Goal: Task Accomplishment & Management: Manage account settings

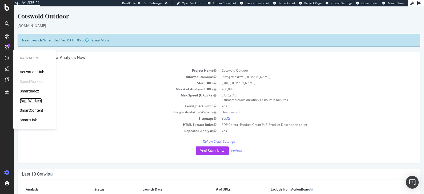
click at [35, 98] on div "PageWorkers" at bounding box center [31, 100] width 22 height 5
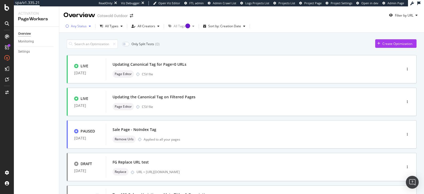
click at [86, 29] on div "Any Status" at bounding box center [78, 26] width 30 height 8
click at [70, 64] on div at bounding box center [70, 64] width 4 height 4
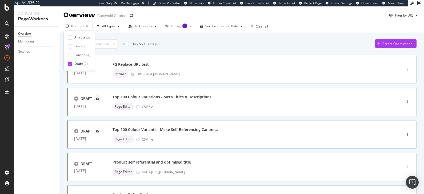
click at [225, 37] on div "Only Split Tests ( 0 ) Create Optimization DRAFT 26 Mar. 2025 FG Replace URL te…" at bounding box center [242, 166] width 350 height 258
click at [398, 48] on div "Create Optimization" at bounding box center [395, 43] width 41 height 9
click at [392, 46] on div "Create Optimization" at bounding box center [397, 43] width 30 height 5
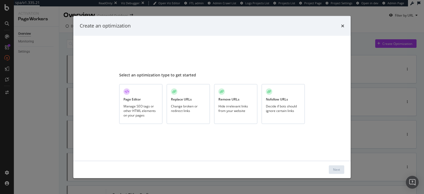
click at [129, 117] on div "Manage SEO tags or other HTML elements on your pages" at bounding box center [140, 110] width 35 height 14
click at [336, 169] on div "Next" at bounding box center [336, 169] width 7 height 5
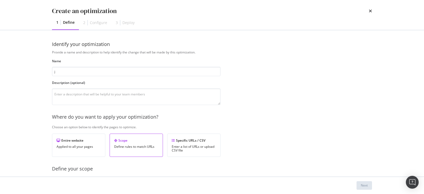
type input "j"
type input "AJ test"
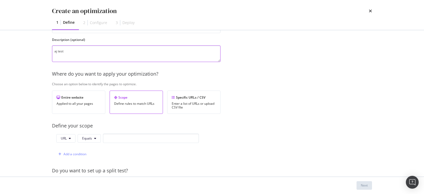
scroll to position [49, 0]
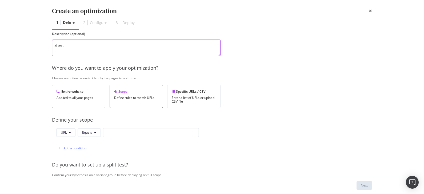
type textarea "aj test"
click at [86, 101] on div "Entire website Applied to all your pages" at bounding box center [78, 96] width 53 height 23
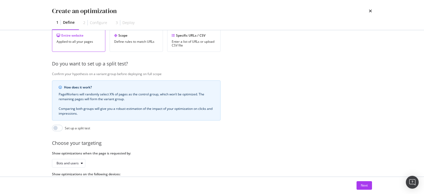
scroll to position [131, 0]
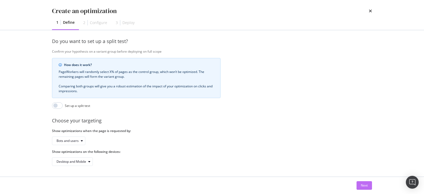
click at [364, 184] on div "Next" at bounding box center [364, 185] width 7 height 5
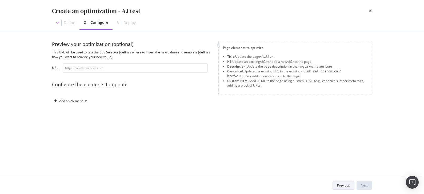
scroll to position [0, 0]
click at [104, 68] on input "modal" at bounding box center [135, 67] width 145 height 9
paste input "https://www.cotswoldoutdoor.com/c/outdoor-footwear/womens-outdoor-boots.html"
type input "https://www.cotswoldoutdoor.com/c/outdoor-footwear/womens-outdoor-boots.html"
click at [144, 110] on div "Preview your optimization (optional) This URL will be used to test the CSS Sele…" at bounding box center [212, 78] width 320 height 75
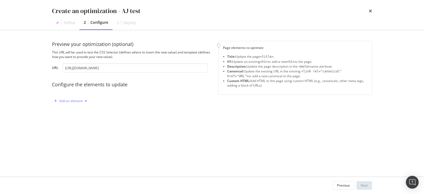
click at [75, 99] on div "Add an element" at bounding box center [70, 100] width 23 height 3
click at [127, 116] on div "Preview your optimization (optional) This URL will be used to test the CSS Sele…" at bounding box center [212, 103] width 320 height 125
click at [95, 84] on div "Configure the elements to update" at bounding box center [132, 84] width 160 height 7
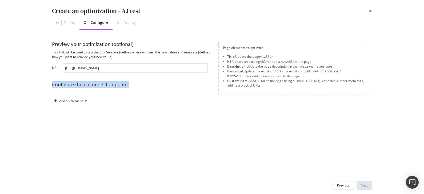
click at [95, 84] on div "Configure the elements to update" at bounding box center [132, 84] width 160 height 7
click at [79, 101] on div "Add an element" at bounding box center [70, 100] width 23 height 3
click at [74, 146] on div "Custom HTML" at bounding box center [76, 146] width 21 height 5
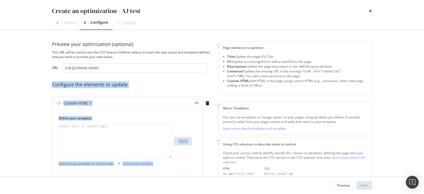
click at [110, 124] on div "Enter text or insert data XXXXXXXXXXXXXXXXXXXXXXXXXXXXXXXXXXXXXXXXXXXXXXXXXXXXX…" at bounding box center [115, 141] width 113 height 34
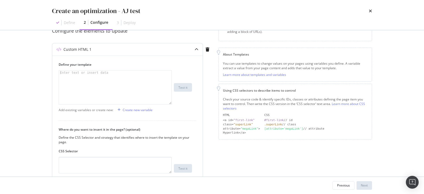
scroll to position [53, 0]
click at [98, 104] on div "modal" at bounding box center [115, 92] width 113 height 42
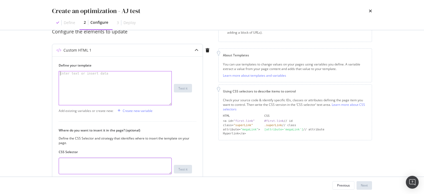
click at [88, 167] on textarea "modal" at bounding box center [115, 165] width 113 height 17
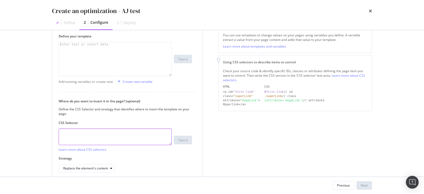
scroll to position [83, 0]
paste textarea "<span class="as-a-divider__inner" data-qa="search_result_product-count">102<!--…"
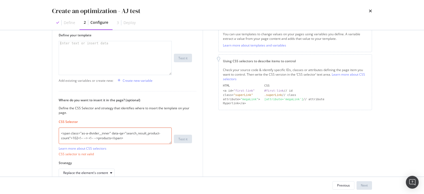
drag, startPoint x: 80, startPoint y: 132, endPoint x: 1, endPoint y: 131, distance: 78.9
click at [1, 131] on div "Create an optimization - AJ test Define 2 Configure 3 Deploy Preview your optim…" at bounding box center [212, 97] width 424 height 194
drag, startPoint x: 91, startPoint y: 133, endPoint x: 114, endPoint y: 137, distance: 23.7
click at [114, 137] on textarea "as-a-divider__inner" data-qa="search_result_product-count">102<!-- --> <!-- -->…" at bounding box center [115, 135] width 113 height 17
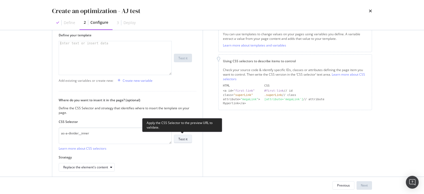
click at [183, 138] on div "Test it" at bounding box center [182, 139] width 9 height 5
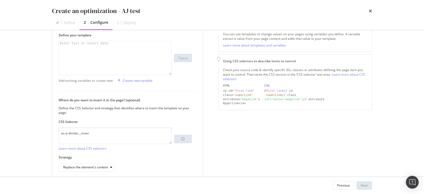
scroll to position [105, 0]
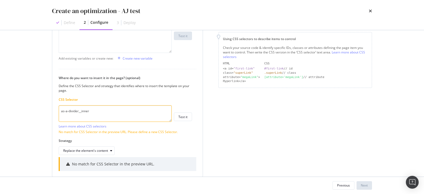
click at [73, 111] on textarea "as-a-divider__inner" at bounding box center [115, 113] width 113 height 17
paste textarea "-webkit-text-size-adjust: 100%; font-feature-settings: normal; font-variation-s…"
type textarea "-webkit-text-size-adjust: 100%; font-feature-settings: normal; font-variation-s…"
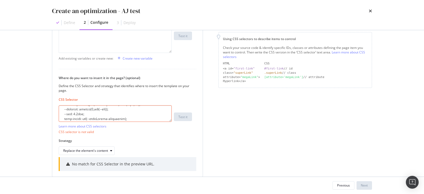
scroll to position [1317, 0]
click at [73, 111] on textarea "modal" at bounding box center [115, 113] width 113 height 17
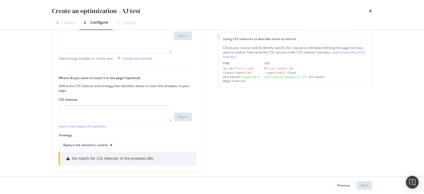
click at [282, 50] on div "Check your source code & identify specific IDs, classes or attributes defining …" at bounding box center [295, 52] width 145 height 14
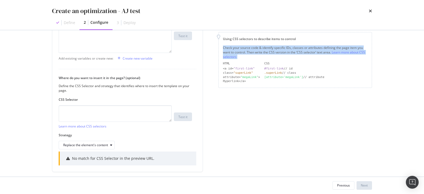
click at [282, 50] on div "Check your source code & identify specific IDs, classes or attributes defining …" at bounding box center [295, 52] width 145 height 14
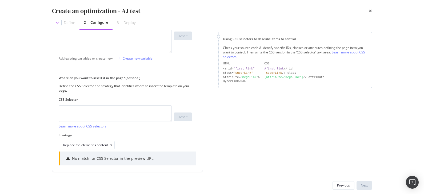
click at [282, 50] on div "Check your source code & identify specific IDs, classes or attributes defining …" at bounding box center [295, 52] width 145 height 14
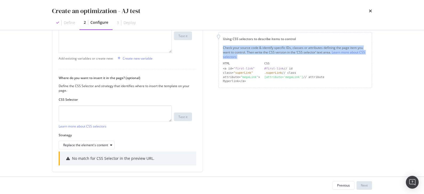
click at [282, 50] on div "Check your source code & identify specific IDs, classes or attributes defining …" at bounding box center [295, 52] width 145 height 14
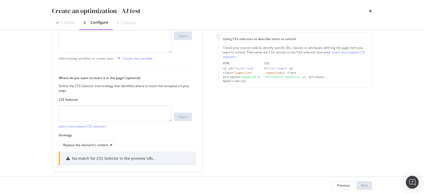
click at [282, 50] on div "Check your source code & identify specific IDs, classes or attributes defining …" at bounding box center [295, 52] width 145 height 14
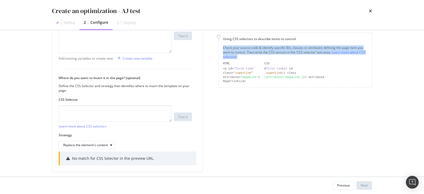
click at [282, 50] on div "Check your source code & identify specific IDs, classes or attributes defining …" at bounding box center [295, 52] width 145 height 14
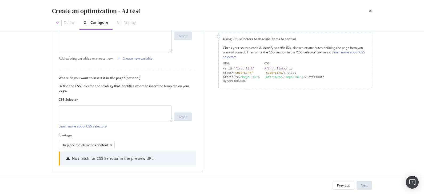
click at [282, 50] on div "Check your source code & identify specific IDs, classes or attributes defining …" at bounding box center [295, 52] width 145 height 14
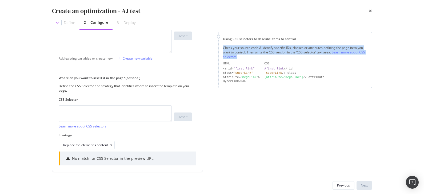
click at [282, 50] on div "Check your source code & identify specific IDs, classes or attributes defining …" at bounding box center [295, 52] width 145 height 14
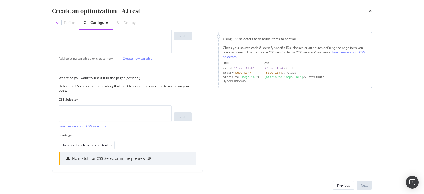
click at [282, 50] on div "Check your source code & identify specific IDs, classes or attributes defining …" at bounding box center [295, 52] width 145 height 14
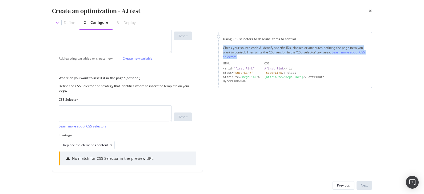
click at [282, 50] on div "Check your source code & identify specific IDs, classes or attributes defining …" at bounding box center [295, 52] width 145 height 14
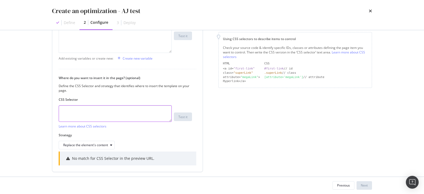
click at [83, 110] on textarea "modal" at bounding box center [115, 113] width 113 height 17
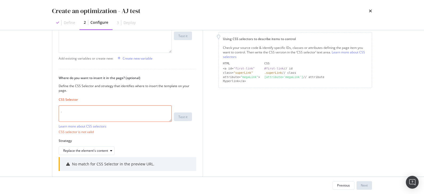
paste textarea "as-a-divider__inner"
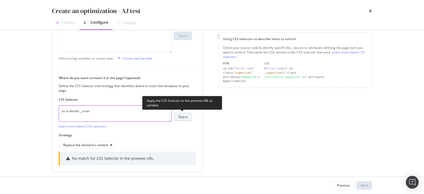
type textarea ".as-a-divider__inner"
click at [179, 116] on div "Test it" at bounding box center [182, 116] width 9 height 5
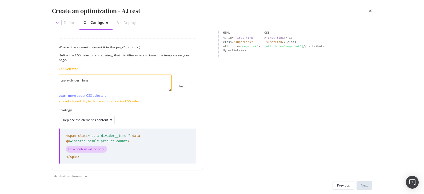
scroll to position [150, 0]
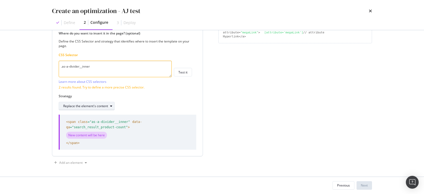
click at [81, 106] on div "Replace the element's content" at bounding box center [85, 105] width 45 height 3
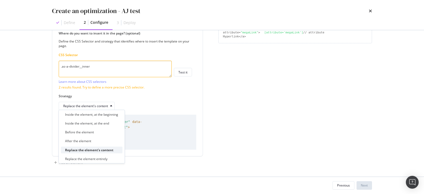
click at [86, 150] on div "Replace the element's content" at bounding box center [89, 149] width 48 height 5
click at [147, 103] on div "Replace the element's content" at bounding box center [125, 106] width 133 height 9
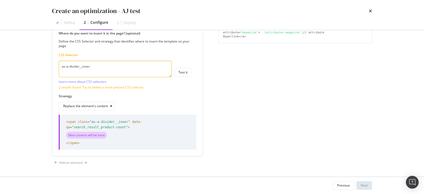
click at [107, 134] on div "<span class =" as-a-divider__inner " data-qa =" search_result_product-count " >…" at bounding box center [128, 132] width 124 height 26
click at [92, 134] on div "New content will be here" at bounding box center [86, 134] width 41 height 7
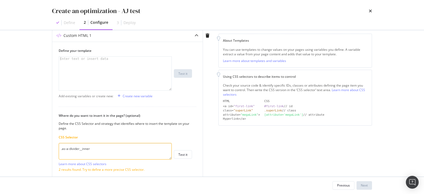
scroll to position [60, 0]
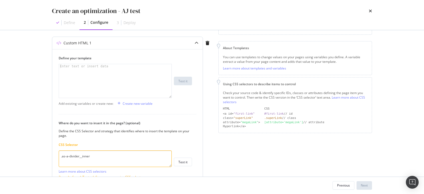
click at [112, 95] on div "modal" at bounding box center [115, 85] width 113 height 42
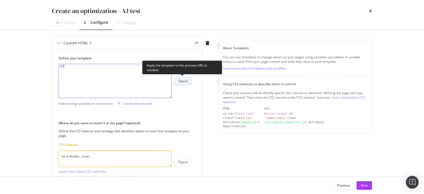
type textarea "53"
click at [183, 79] on div "Test it" at bounding box center [182, 81] width 9 height 5
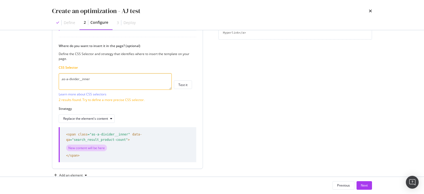
scroll to position [166, 0]
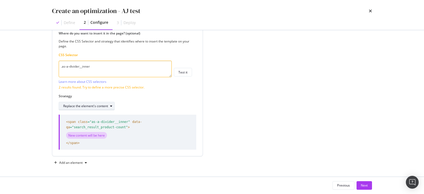
click at [98, 105] on div "Replace the element's content" at bounding box center [85, 105] width 45 height 3
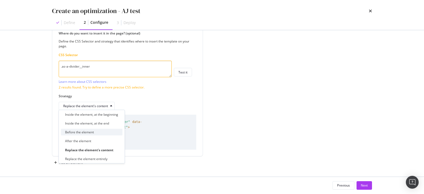
click at [92, 131] on div "Before the element" at bounding box center [79, 132] width 29 height 5
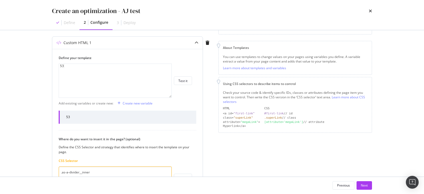
scroll to position [49, 0]
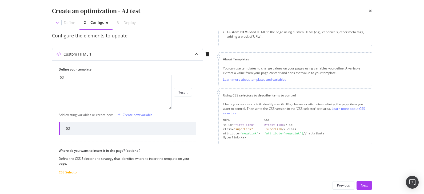
click at [91, 72] on div "Define your template 53 53 XXXXXXXXXXXXXXXXXXXXXXXXXXXXXXXXXXXXXXXXXXXXXXXXXXXX…" at bounding box center [125, 88] width 133 height 42
click at [75, 78] on div "53" at bounding box center [115, 96] width 113 height 42
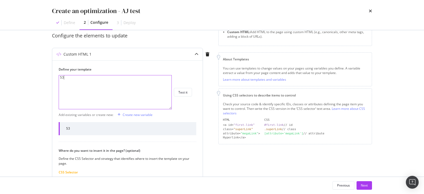
click at [75, 78] on div "53" at bounding box center [115, 96] width 113 height 42
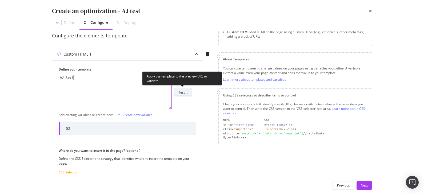
type textarea "AJ test"
click at [181, 91] on div "Test it" at bounding box center [182, 92] width 9 height 5
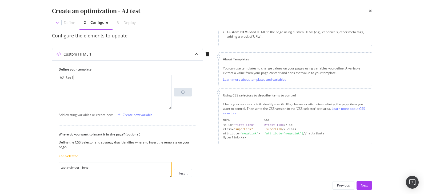
scroll to position [0, 0]
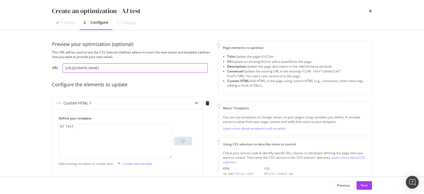
click at [176, 67] on input "https://www.cotswoldoutdoor.com/c/outdoor-footwear/womens-outdoor-boots.html" at bounding box center [135, 67] width 145 height 9
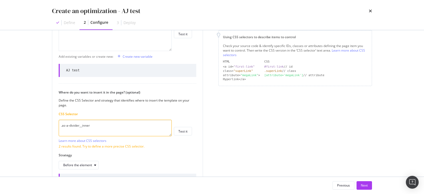
scroll to position [107, 0]
click at [71, 71] on div "AJ test" at bounding box center [73, 70] width 14 height 5
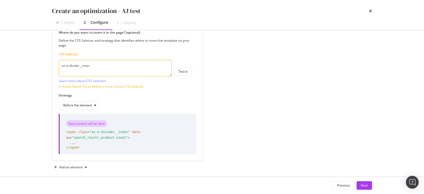
scroll to position [171, 0]
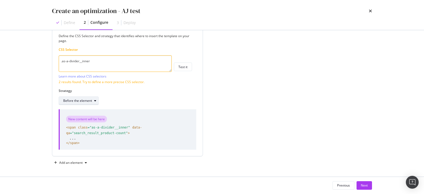
click at [80, 100] on div "Before the element" at bounding box center [77, 100] width 29 height 3
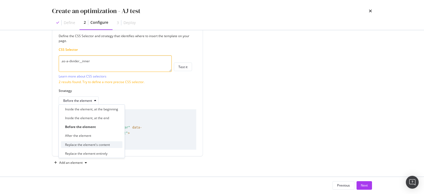
click at [84, 145] on div "Replace the element's content" at bounding box center [87, 144] width 45 height 5
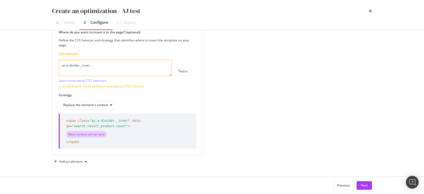
scroll to position [166, 0]
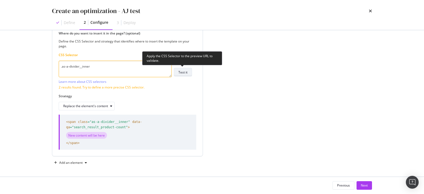
click at [179, 73] on div "Test it" at bounding box center [182, 72] width 9 height 5
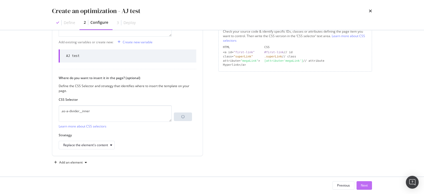
click at [359, 186] on button "Next" at bounding box center [364, 185] width 15 height 9
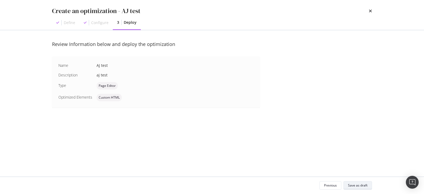
scroll to position [0, 0]
click at [352, 186] on div "Save as draft" at bounding box center [357, 185] width 19 height 5
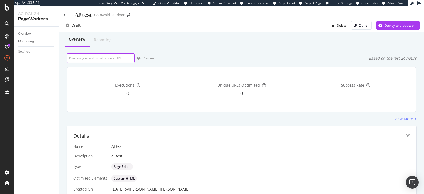
click at [95, 55] on input "url" at bounding box center [101, 57] width 68 height 9
paste input "https://www.cotswoldoutdoor.com/c/outdoor-footwear/womens-outdoor-boots.html"
type input "https://www.cotswoldoutdoor.com/c/outdoor-footwear/womens-outdoor-boots.html"
click at [144, 59] on div "Preview" at bounding box center [149, 58] width 12 height 5
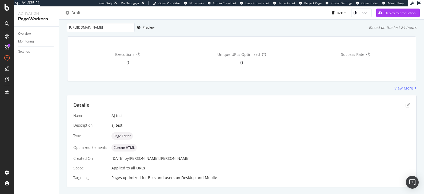
scroll to position [42, 0]
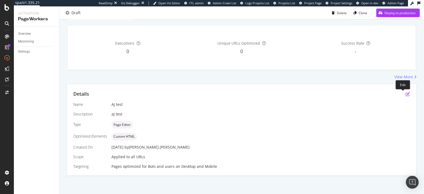
click at [406, 94] on icon "pen-to-square" at bounding box center [408, 94] width 4 height 4
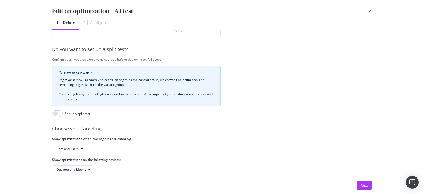
scroll to position [131, 0]
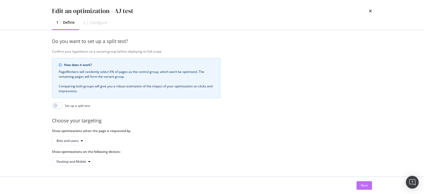
click at [368, 183] on button "Next" at bounding box center [364, 185] width 15 height 9
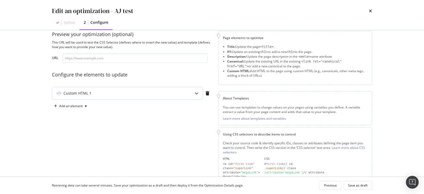
scroll to position [9, 0]
click at [89, 93] on div "Custom HTML 1" at bounding box center [77, 93] width 28 height 5
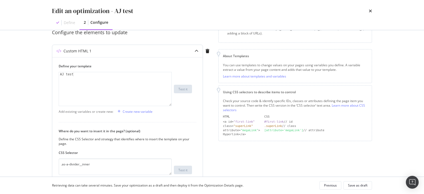
scroll to position [105, 0]
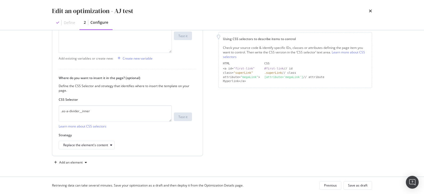
click at [81, 141] on div "Replace the element's content" at bounding box center [88, 144] width 51 height 7
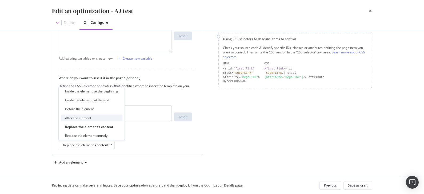
click at [83, 120] on div "After the element" at bounding box center [92, 117] width 62 height 7
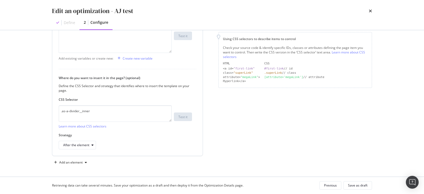
click at [168, 137] on div "Strategy After the element" at bounding box center [125, 141] width 133 height 17
click at [353, 183] on div "Save as draft" at bounding box center [357, 185] width 19 height 5
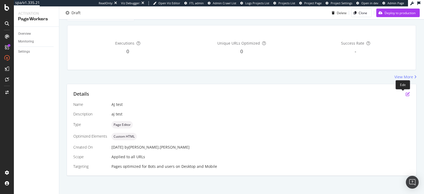
click at [406, 92] on icon "pen-to-square" at bounding box center [408, 94] width 4 height 4
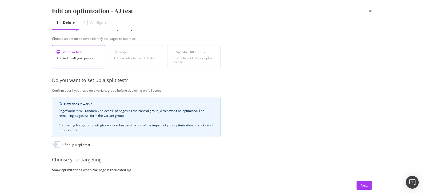
scroll to position [131, 0]
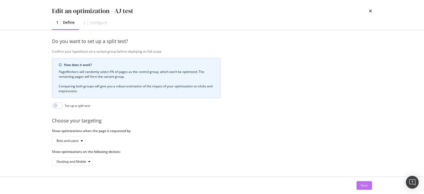
click at [367, 184] on div "Next" at bounding box center [364, 185] width 7 height 5
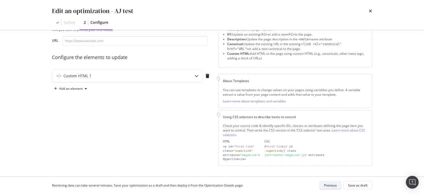
scroll to position [26, 0]
click at [98, 77] on div "Custom HTML 1" at bounding box center [116, 76] width 129 height 5
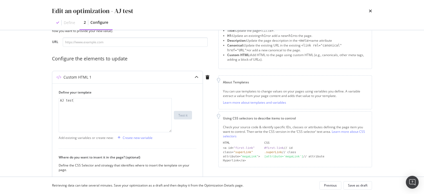
scroll to position [79, 0]
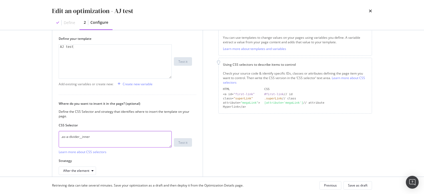
click at [79, 138] on textarea ".as-a-divider__inner" at bounding box center [115, 139] width 113 height 17
paste textarea "//*[@id="body-wrapper"]/div[3]/div[3]/div/div[2]/div/div/div/div[4]/div[2]/div/…"
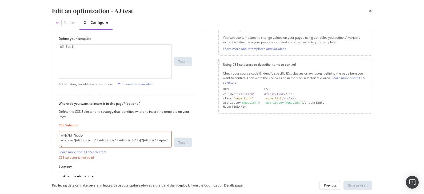
click at [67, 134] on textarea "//*[@id="body-wrapper"]/div[3]/div[3]/div/div[2]/div/div/div/div[4]/div[2]/div/…" at bounding box center [115, 139] width 113 height 17
type textarea "@id="body-wrapper"]/div[3]/div[3]/div/div[2]/div/div/div/div[4]/div[2]/div/div/…"
click at [101, 143] on textarea "@id="body-wrapper"]/div[3]/div[3]/div/div[2]/div/div/div/div[4]/div[2]/div/div/…" at bounding box center [115, 139] width 113 height 17
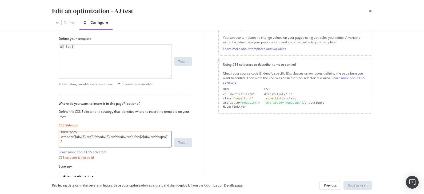
click at [101, 143] on textarea "@id="body-wrapper"]/div[3]/div[3]/div/div[2]/div/div/div/div[4]/div[2]/div/div/…" at bounding box center [115, 139] width 113 height 17
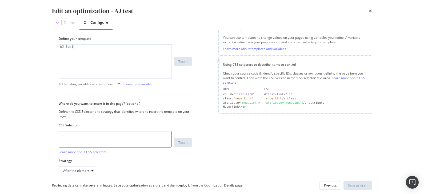
paste textarea "<div class="as-a-text"><div><p>Top brands include <a href="/brands/scarpa.html"…"
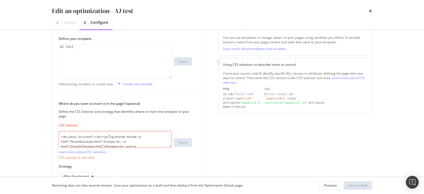
drag, startPoint x: 78, startPoint y: 135, endPoint x: 15, endPoint y: 130, distance: 63.1
click at [15, 130] on div "Edit an optimization - AJ test Define 2 Configure Preview your optimization (op…" at bounding box center [212, 97] width 424 height 194
drag, startPoint x: 138, startPoint y: 135, endPoint x: 77, endPoint y: 137, distance: 61.1
click at [77, 137] on textarea "as-a-text"><div><p>Top brands include <a href="/brands/scarpa.html">Scarpa</a>,…" at bounding box center [115, 139] width 113 height 17
click at [78, 138] on textarea "href="/brands/scarpa.html">Scarpa</a>, <a href="/brands/hanwag.html">Hanwag</a>…" at bounding box center [115, 139] width 113 height 17
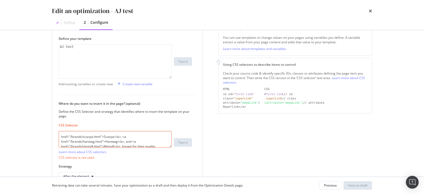
click at [78, 138] on textarea "href="/brands/scarpa.html">Scarpa</a>, <a href="/brands/hanwag.html">Hanwag</a>…" at bounding box center [115, 139] width 113 height 17
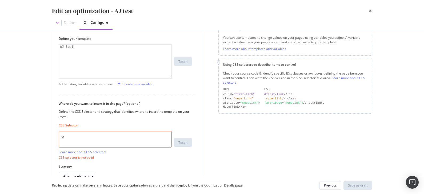
type textarea "<"
paste textarea "<div class="as-a-text"><div><p>Top brands include <a href="/brands/scarpa.html"…"
drag, startPoint x: 84, startPoint y: 143, endPoint x: 93, endPoint y: 137, distance: 11.3
click at [93, 137] on textarea "<div class="as-a-text"><div><p>Top brands include <a href="/brands/scarpa.html"…" at bounding box center [115, 139] width 113 height 17
click at [79, 135] on textarea "<div class="as-a-text" at bounding box center [115, 139] width 113 height 17
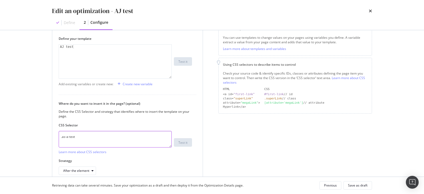
click at [99, 134] on textarea ".as-a-text" at bounding box center [115, 139] width 113 height 17
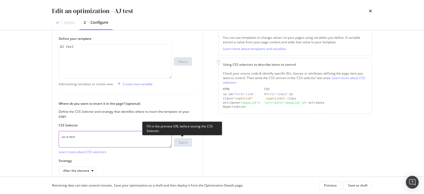
type textarea ".as-a-text"
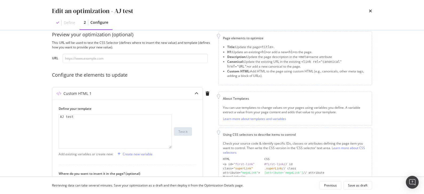
scroll to position [9, 0]
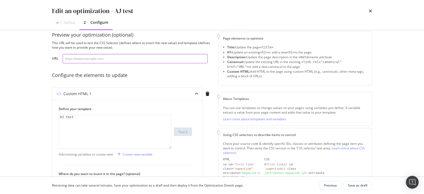
click at [93, 60] on input "modal" at bounding box center [135, 58] width 145 height 9
paste input "https://www.cotswoldoutdoor.com/c/outdoor-footwear/womens-outdoor-boots.html"
type input "https://www.cotswoldoutdoor.com/c/outdoor-footwear/womens-outdoor-boots.html"
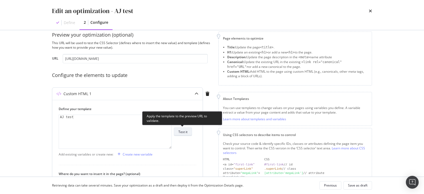
click at [186, 131] on div "Test it" at bounding box center [182, 131] width 9 height 5
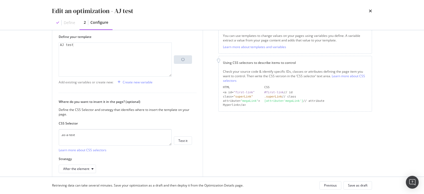
scroll to position [105, 0]
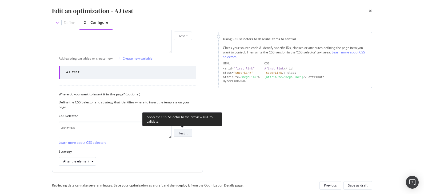
click at [185, 131] on div "Test it" at bounding box center [182, 133] width 9 height 5
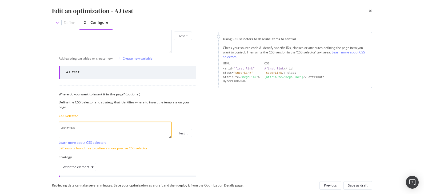
click at [124, 123] on textarea ".as-a-text" at bounding box center [115, 129] width 113 height 17
click at [115, 125] on textarea ".as-a-text" at bounding box center [115, 129] width 113 height 17
click at [74, 125] on textarea ".as-a-text" at bounding box center [115, 129] width 113 height 17
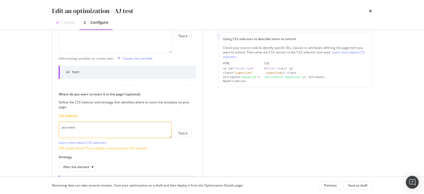
paste textarea "#body-wrapper > div.a\:grid-container > div.responsive-columns.parbase > div > …"
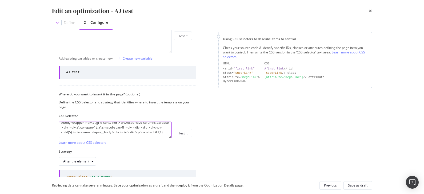
scroll to position [0, 0]
drag, startPoint x: 101, startPoint y: 130, endPoint x: 37, endPoint y: 119, distance: 64.7
click at [37, 119] on div "Edit an optimization - AJ test Define 2 Configure Preview your optimization (op…" at bounding box center [212, 97] width 424 height 194
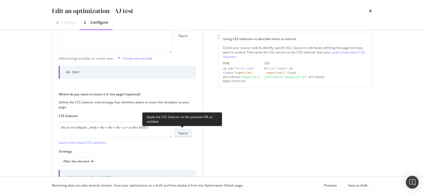
click at [188, 131] on button "Test it" at bounding box center [183, 133] width 18 height 9
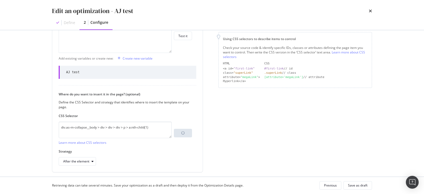
click at [49, 105] on div "Preview your optimization (optional) This URL will be used to test the CSS Sele…" at bounding box center [211, 103] width 341 height 146
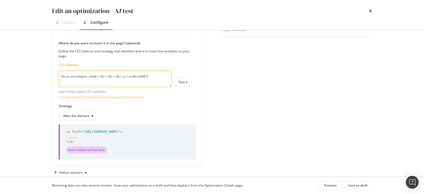
scroll to position [160, 0]
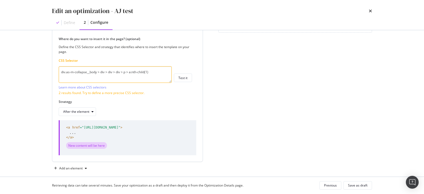
click at [98, 72] on textarea "div.as-m-collapse__body > div > div > div > p > a:nth-child(1)" at bounding box center [115, 74] width 113 height 17
paste textarea "#body-wrapper > div.a\:grid-container > div.responsive-columns.parbase > div > …"
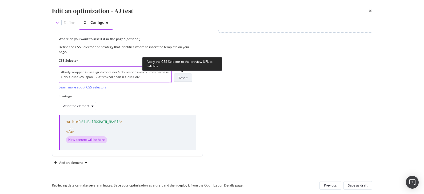
type textarea "#body-wrapper > div.a\:grid-container > div.responsive-columns.parbase > div > …"
click at [181, 78] on div "Test it" at bounding box center [182, 77] width 9 height 5
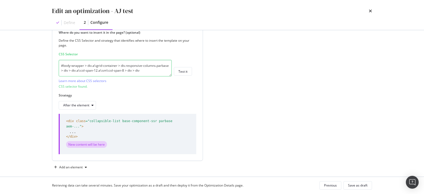
scroll to position [171, 0]
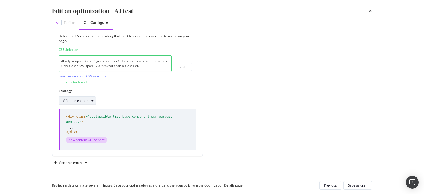
click at [81, 97] on div "After the element" at bounding box center [79, 100] width 33 height 7
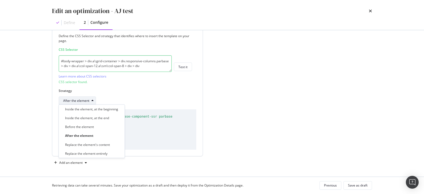
click at [81, 97] on div "After the element" at bounding box center [79, 100] width 33 height 7
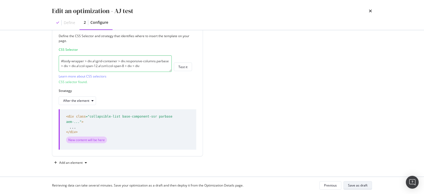
click at [361, 184] on div "Save as draft" at bounding box center [357, 185] width 19 height 5
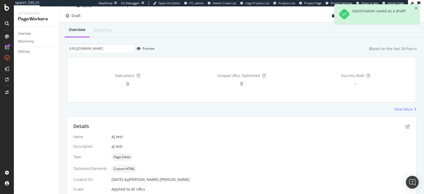
scroll to position [0, 0]
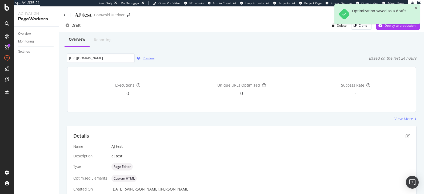
click at [143, 59] on div "Preview" at bounding box center [149, 58] width 12 height 5
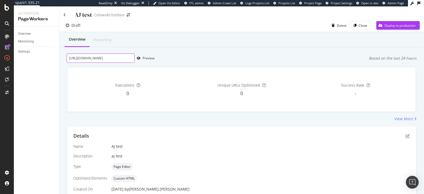
click at [92, 57] on input "https://www.cotswoldoutdoor.com/c/outdoor-footwear/womens-outdoor-boots.html" at bounding box center [101, 57] width 68 height 9
paste input "womens/jackets/waterproof-jacke"
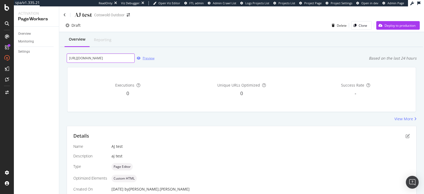
type input "https://www.cotswoldoutdoor.com/c/womens/jackets/waterproof-jackets.html"
click at [151, 57] on div "Preview" at bounding box center [149, 58] width 12 height 5
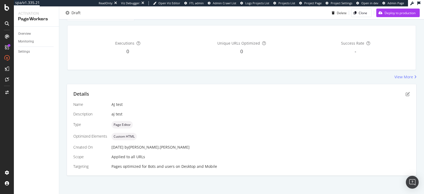
click at [137, 166] on div "Pages optimized for Bots and users on Desktop and Mobile" at bounding box center [260, 165] width 298 height 5
click at [337, 11] on div "Delete" at bounding box center [342, 12] width 10 height 5
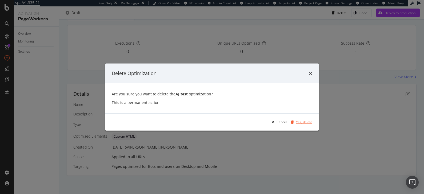
click at [307, 124] on div "Yes, delete" at bounding box center [304, 121] width 16 height 5
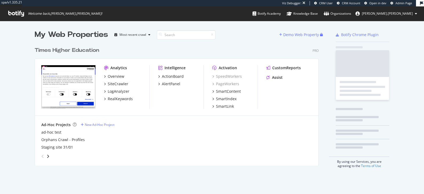
scroll to position [120, 283]
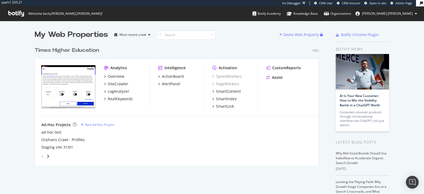
click at [62, 50] on div "Times Higher Education" at bounding box center [67, 50] width 65 height 8
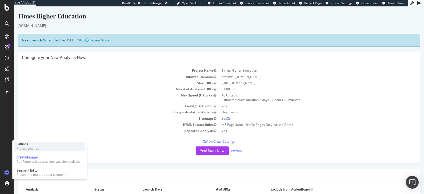
click at [24, 150] on div "Project settings" at bounding box center [28, 148] width 22 height 4
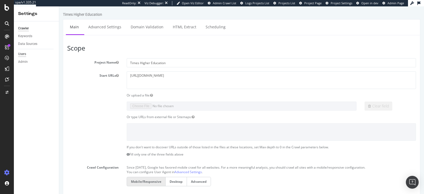
click at [23, 54] on div "Users" at bounding box center [22, 54] width 8 height 6
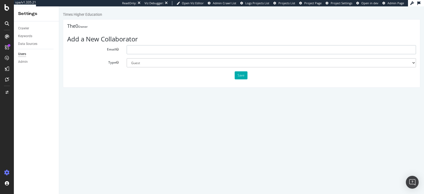
click at [147, 49] on input "text" at bounding box center [271, 49] width 289 height 9
click at [147, 60] on select "Administrator Guest" at bounding box center [271, 62] width 289 height 9
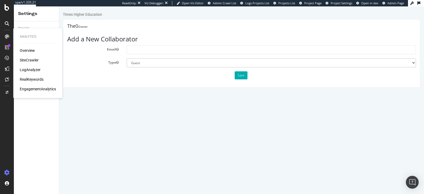
click at [8, 35] on icon at bounding box center [7, 36] width 4 height 4
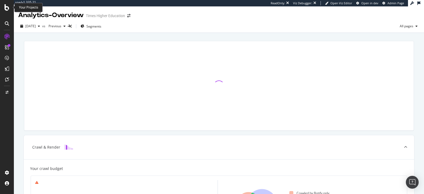
click at [6, 10] on icon at bounding box center [7, 7] width 5 height 6
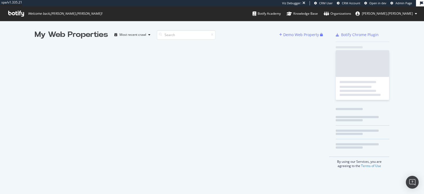
scroll to position [189, 414]
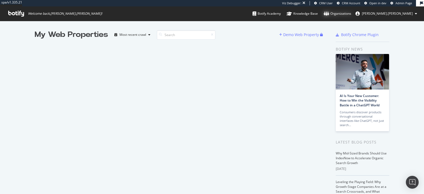
click at [351, 15] on div "Organizations" at bounding box center [337, 13] width 27 height 5
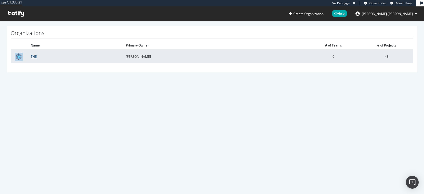
click at [34, 56] on link "THE" at bounding box center [34, 56] width 6 height 5
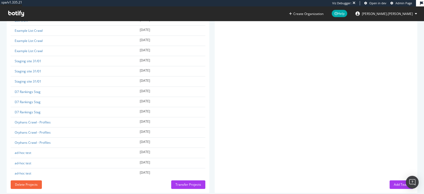
scroll to position [534, 0]
click at [394, 181] on div "Add Team" at bounding box center [401, 183] width 15 height 5
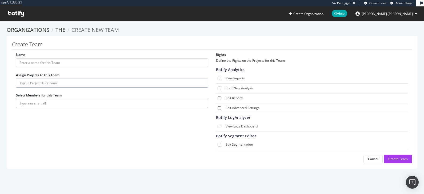
click at [59, 103] on input "text" at bounding box center [112, 103] width 192 height 9
type input "e"
click at [39, 101] on input "text" at bounding box center [112, 103] width 192 height 9
type input "e"
click at [44, 105] on input "text" at bounding box center [112, 103] width 192 height 9
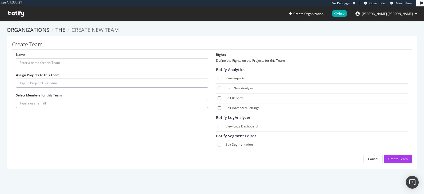
click at [44, 105] on input "text" at bounding box center [112, 103] width 192 height 9
type input "e"
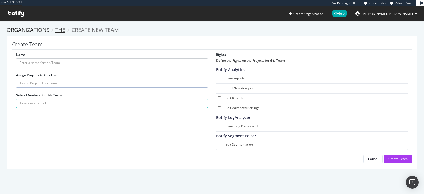
click at [57, 29] on link "THE" at bounding box center [60, 29] width 10 height 7
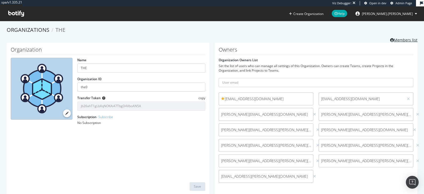
click at [405, 39] on link "Members list" at bounding box center [403, 39] width 27 height 7
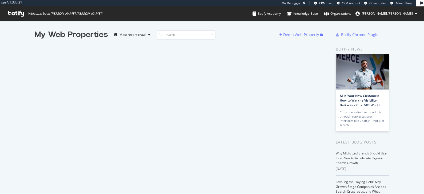
scroll to position [189, 414]
click at [20, 13] on icon at bounding box center [16, 14] width 16 height 6
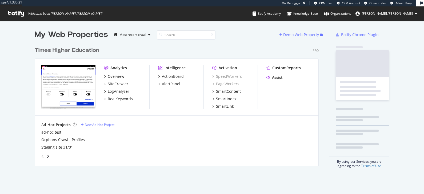
scroll to position [120, 283]
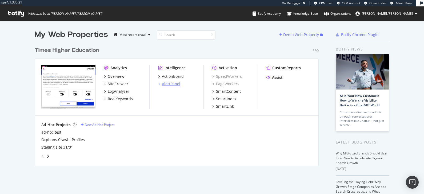
click at [168, 83] on div "AlertPanel" at bounding box center [171, 83] width 18 height 5
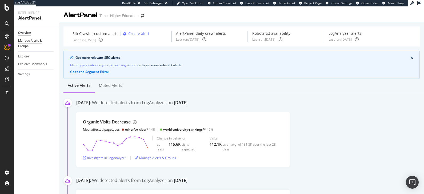
click at [35, 43] on div "Manage Alerts & Groups" at bounding box center [34, 43] width 32 height 11
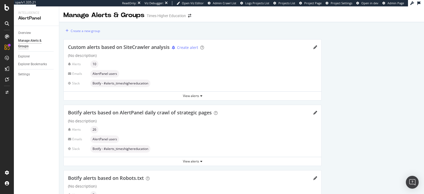
click at [146, 46] on span "Custom alerts based on SiteCrawler analysis" at bounding box center [119, 47] width 102 height 6
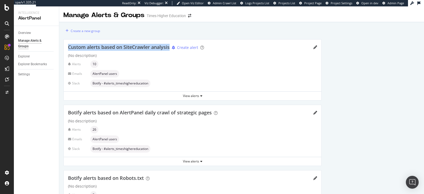
click at [146, 46] on span "Custom alerts based on SiteCrawler analysis" at bounding box center [119, 47] width 102 height 6
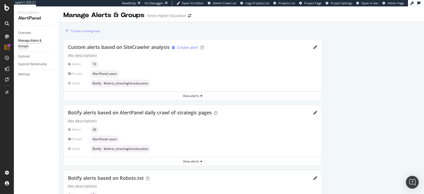
click at [146, 46] on span "Custom alerts based on SiteCrawler analysis" at bounding box center [119, 47] width 102 height 6
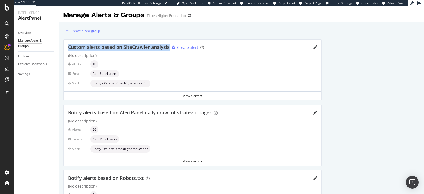
click at [146, 46] on span "Custom alerts based on SiteCrawler analysis" at bounding box center [119, 47] width 102 height 6
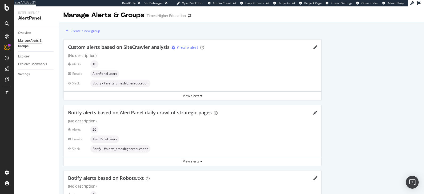
click at [146, 46] on span "Custom alerts based on SiteCrawler analysis" at bounding box center [119, 47] width 102 height 6
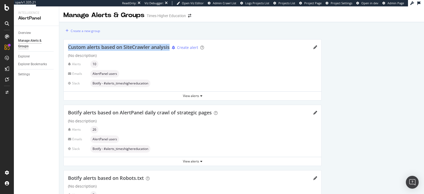
click at [146, 46] on span "Custom alerts based on SiteCrawler analysis" at bounding box center [119, 47] width 102 height 6
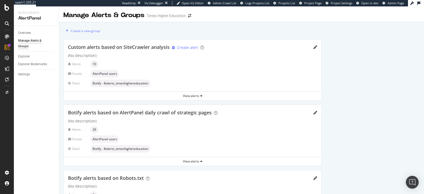
click at [146, 46] on span "Custom alerts based on SiteCrawler analysis" at bounding box center [119, 47] width 102 height 6
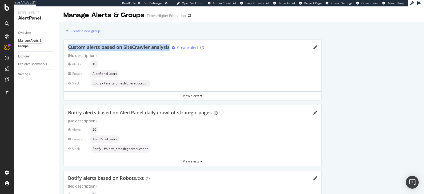
click at [146, 46] on span "Custom alerts based on SiteCrawler analysis" at bounding box center [119, 47] width 102 height 6
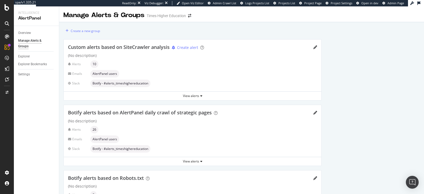
click at [146, 46] on span "Custom alerts based on SiteCrawler analysis" at bounding box center [119, 47] width 102 height 6
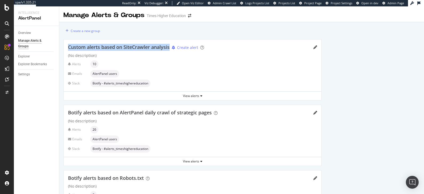
click at [146, 46] on span "Custom alerts based on SiteCrawler analysis" at bounding box center [119, 47] width 102 height 6
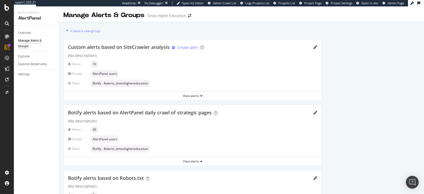
click at [146, 46] on span "Custom alerts based on SiteCrawler analysis" at bounding box center [119, 47] width 102 height 6
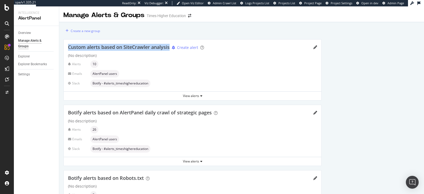
click at [146, 46] on span "Custom alerts based on SiteCrawler analysis" at bounding box center [119, 47] width 102 height 6
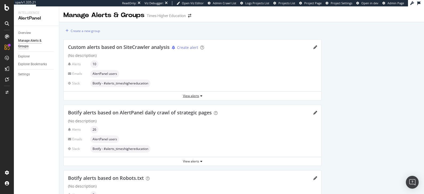
click at [193, 96] on div "View alerts" at bounding box center [193, 95] width 258 height 5
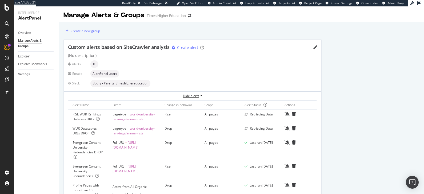
click at [193, 96] on div "Hide alerts" at bounding box center [193, 95] width 258 height 5
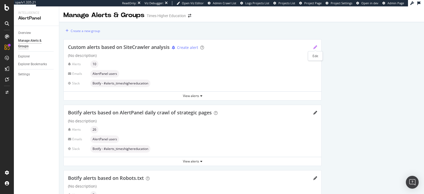
click at [314, 47] on icon "pencil" at bounding box center [315, 47] width 4 height 4
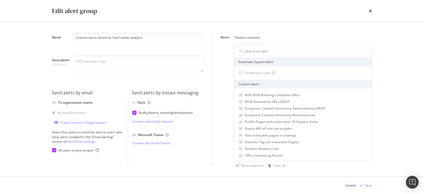
click at [76, 102] on div "To organization teams" at bounding box center [75, 102] width 34 height 5
click at [55, 149] on icon "modal" at bounding box center [54, 150] width 2 height 3
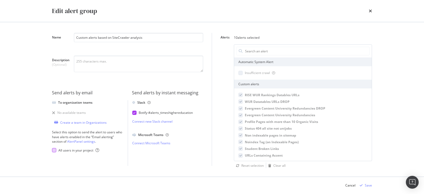
click at [55, 149] on div "modal" at bounding box center [54, 150] width 4 height 4
click at [57, 136] on div "Select this option to send the alert to users who have alerts enabled in the “E…" at bounding box center [87, 137] width 71 height 14
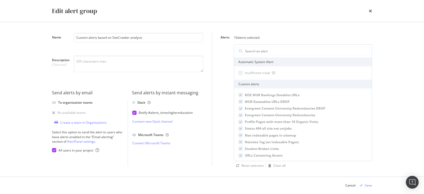
click at [57, 136] on div "Select this option to send the alert to users who have alerts enabled in the “E…" at bounding box center [87, 137] width 71 height 14
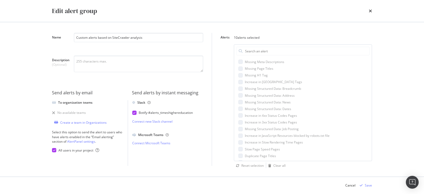
scroll to position [267, 0]
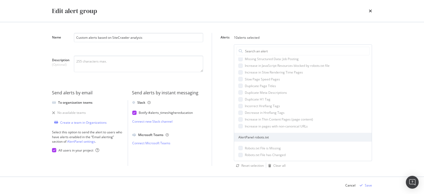
click at [64, 102] on div "To organization teams" at bounding box center [75, 102] width 34 height 5
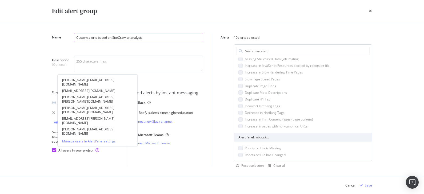
click at [89, 141] on link "Manage users in AlertPanel settings" at bounding box center [97, 141] width 71 height 5
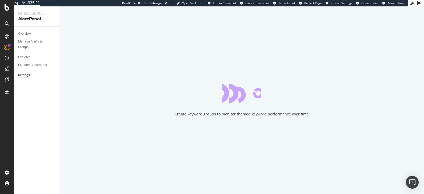
select select "04"
select select "45"
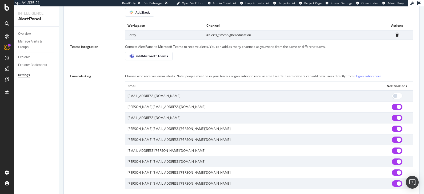
scroll to position [399, 0]
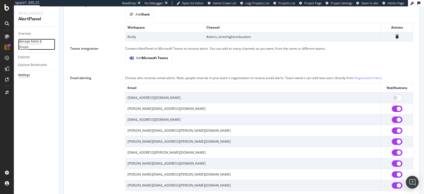
click at [30, 39] on div "Manage Alerts & Groups" at bounding box center [34, 44] width 32 height 11
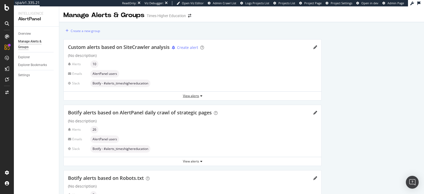
click at [183, 96] on div "View alerts" at bounding box center [193, 95] width 258 height 5
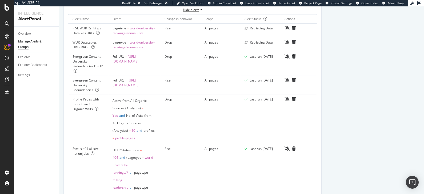
scroll to position [17, 0]
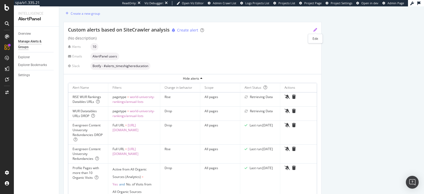
click at [316, 30] on icon "pencil" at bounding box center [315, 30] width 4 height 4
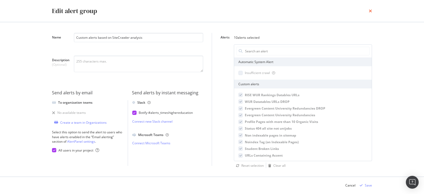
click at [371, 9] on icon "times" at bounding box center [370, 11] width 3 height 4
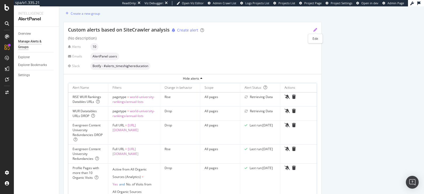
click at [316, 29] on icon "pencil" at bounding box center [315, 30] width 4 height 4
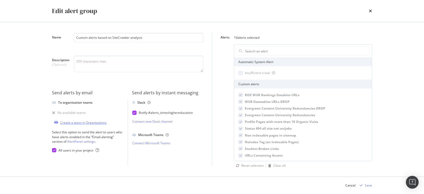
click at [92, 122] on div "Create a team in Organizations" at bounding box center [83, 122] width 46 height 5
click at [51, 152] on div "Name Custom alerts based on SiteCrawler analysis Description (Optional) Send al…" at bounding box center [211, 99] width 341 height 154
click at [53, 150] on icon "modal" at bounding box center [54, 150] width 2 height 3
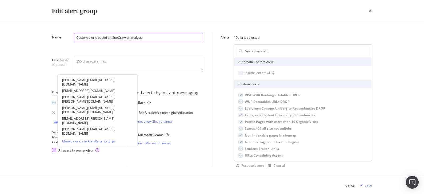
click at [78, 141] on link "Manage users in AlertPanel settings" at bounding box center [97, 141] width 71 height 5
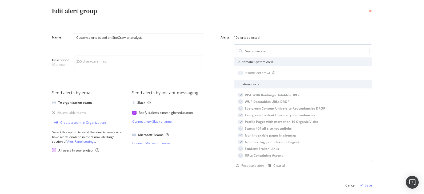
click at [369, 10] on icon "times" at bounding box center [370, 11] width 3 height 4
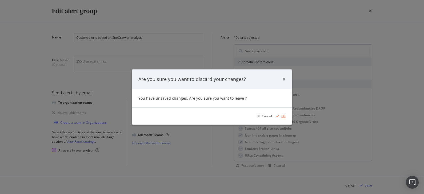
click at [283, 115] on div "OK" at bounding box center [283, 116] width 4 height 5
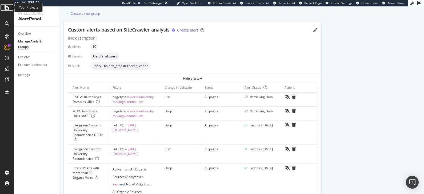
click at [3, 9] on div at bounding box center [7, 7] width 13 height 6
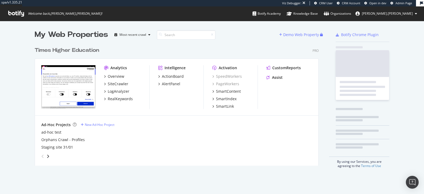
scroll to position [125, 288]
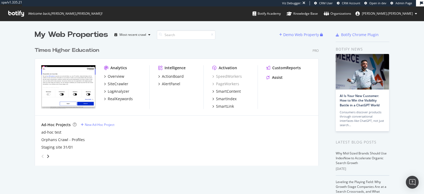
click at [53, 51] on div "Times Higher Education" at bounding box center [67, 50] width 65 height 8
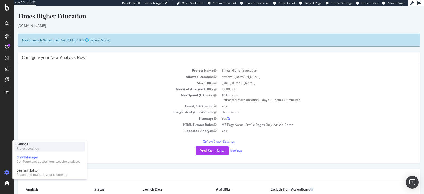
click at [22, 143] on div "Settings" at bounding box center [28, 144] width 22 height 4
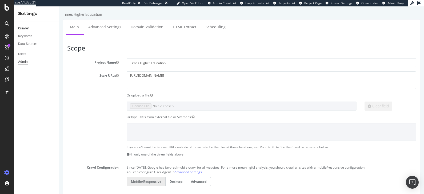
click at [24, 62] on div "Admin" at bounding box center [23, 62] width 10 height 6
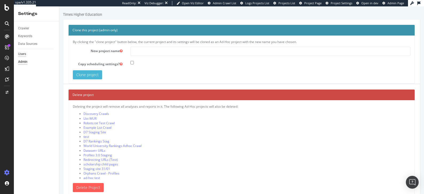
click at [24, 51] on div "Users" at bounding box center [22, 54] width 8 height 6
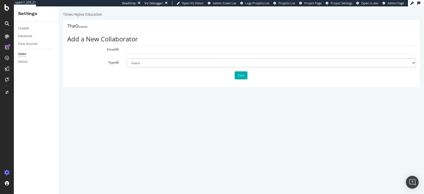
click at [100, 39] on h3 "Add a New Collaborator" at bounding box center [241, 38] width 349 height 7
click at [103, 40] on h3 "Add a New Collaborator" at bounding box center [241, 38] width 349 height 7
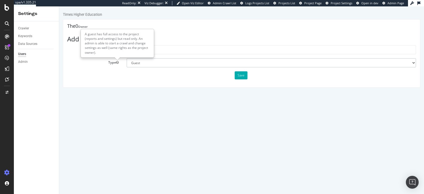
click at [144, 64] on select "Administrator Guest" at bounding box center [271, 62] width 289 height 9
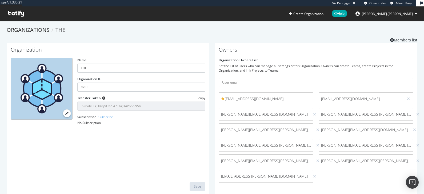
click at [400, 41] on link "Members list" at bounding box center [403, 39] width 27 height 7
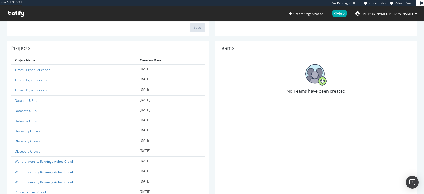
scroll to position [157, 0]
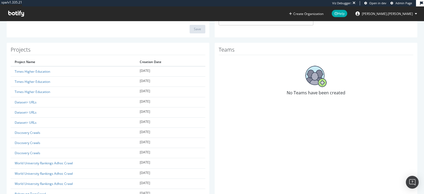
click at [226, 48] on h1 "Teams" at bounding box center [316, 51] width 195 height 8
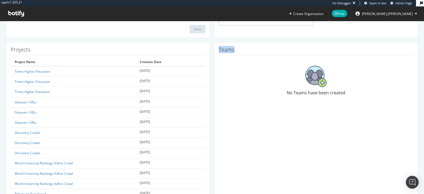
click at [226, 48] on h1 "Teams" at bounding box center [316, 51] width 195 height 8
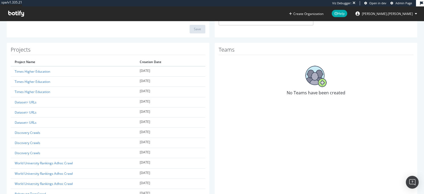
click at [226, 48] on h1 "Teams" at bounding box center [316, 51] width 195 height 8
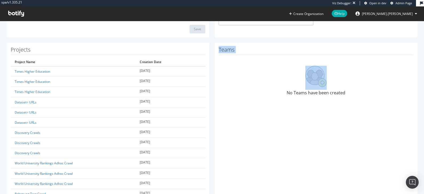
click at [226, 48] on h1 "Teams" at bounding box center [316, 51] width 195 height 8
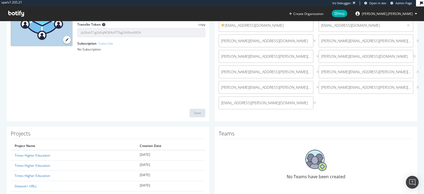
scroll to position [0, 0]
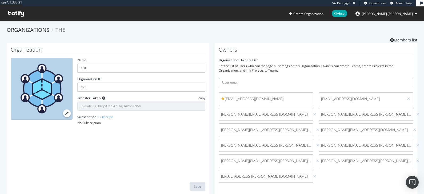
click at [257, 82] on input "text" at bounding box center [316, 82] width 195 height 9
click at [274, 71] on div "Set the list of users who can manage all settings of this Organization. Owners …" at bounding box center [316, 67] width 195 height 9
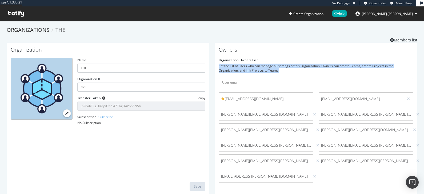
click at [274, 71] on div "Set the list of users who can manage all settings of this Organization. Owners …" at bounding box center [316, 67] width 195 height 9
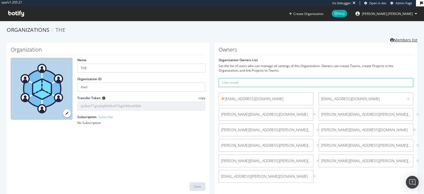
click at [402, 40] on link "Members list" at bounding box center [403, 39] width 27 height 7
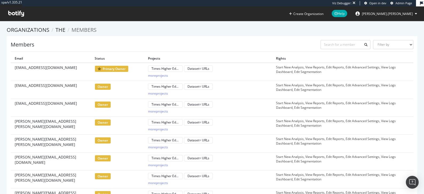
scroll to position [84, 0]
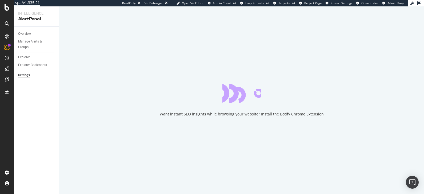
select select "04"
select select "45"
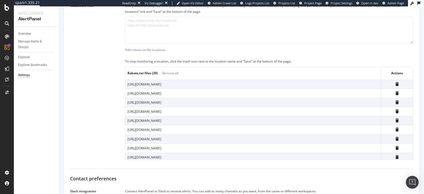
scroll to position [441, 0]
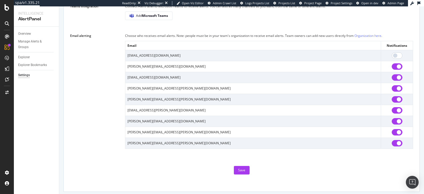
click at [191, 34] on div "Choose who receives email alerts. Note: people must be in your team's organizat…" at bounding box center [269, 36] width 288 height 6
